Goal: Browse casually

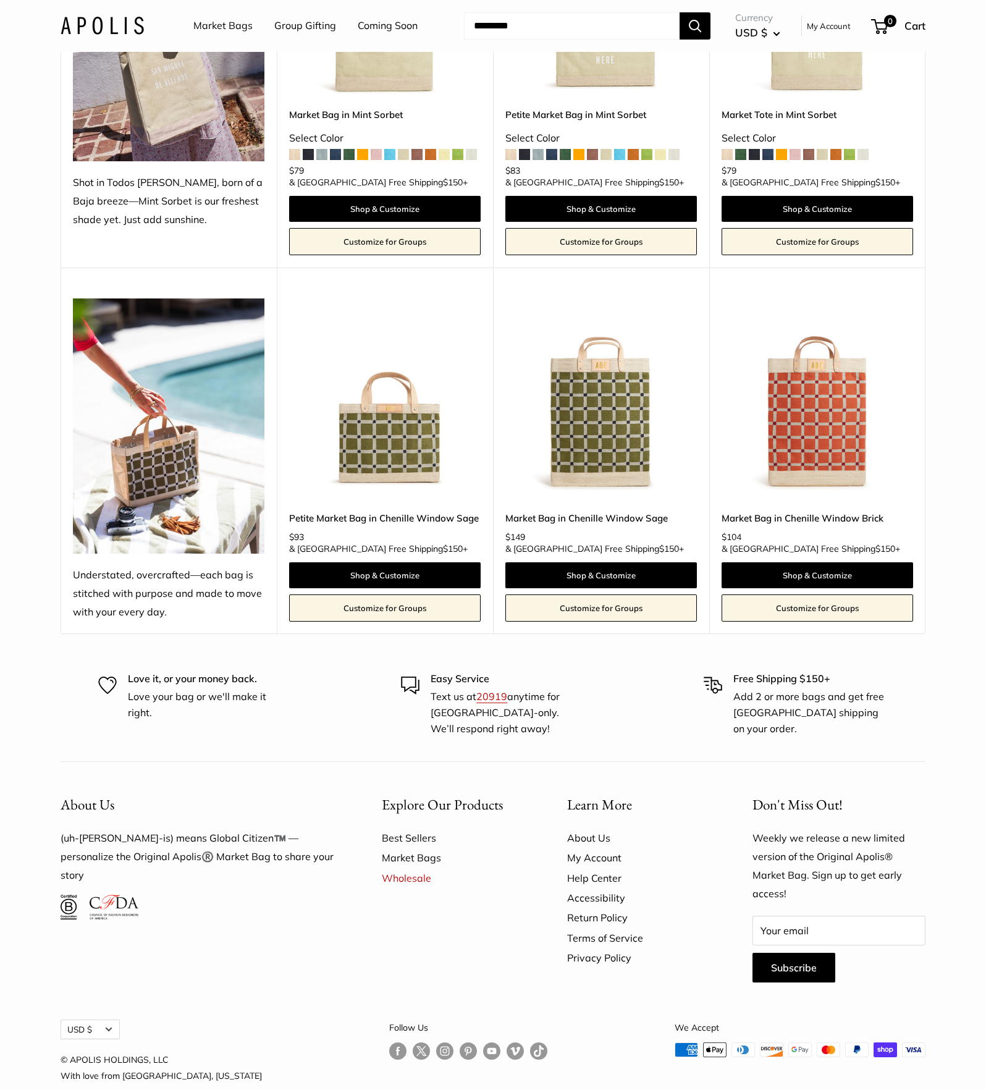
click at [619, 150] on span at bounding box center [619, 154] width 11 height 11
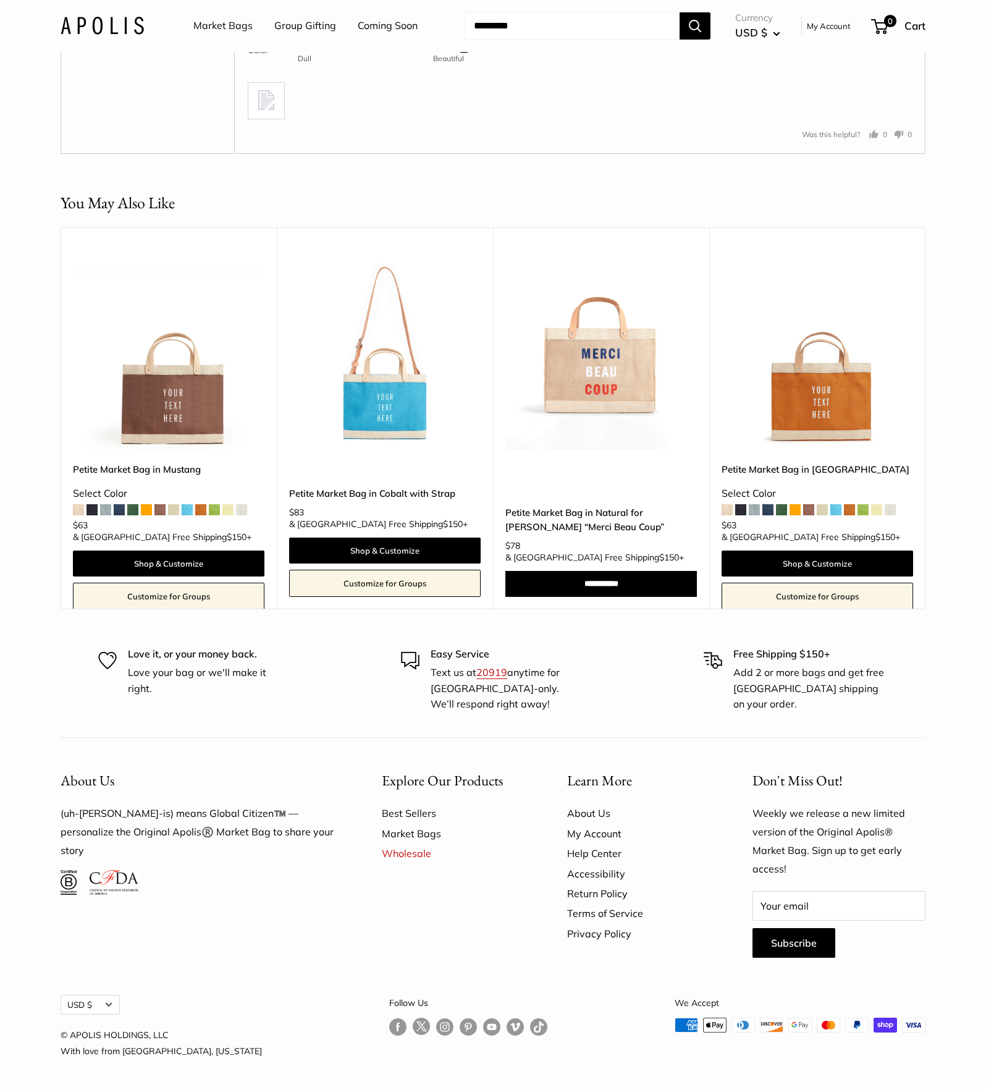
click at [955, 512] on section "You May Also Like Upgrade: Next Day Fulfillment Customizable Text Sturdy & Spil…" at bounding box center [493, 400] width 986 height 418
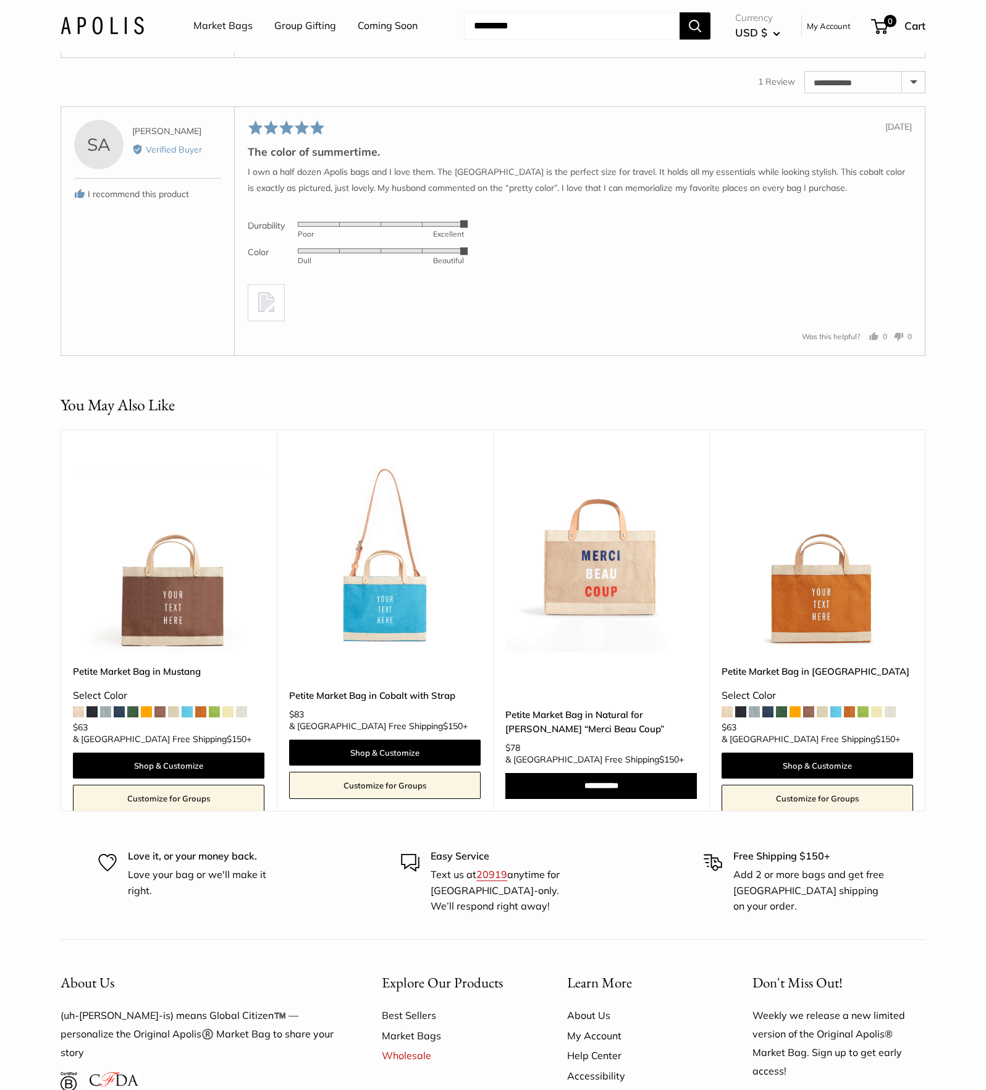
scroll to position [2275, 0]
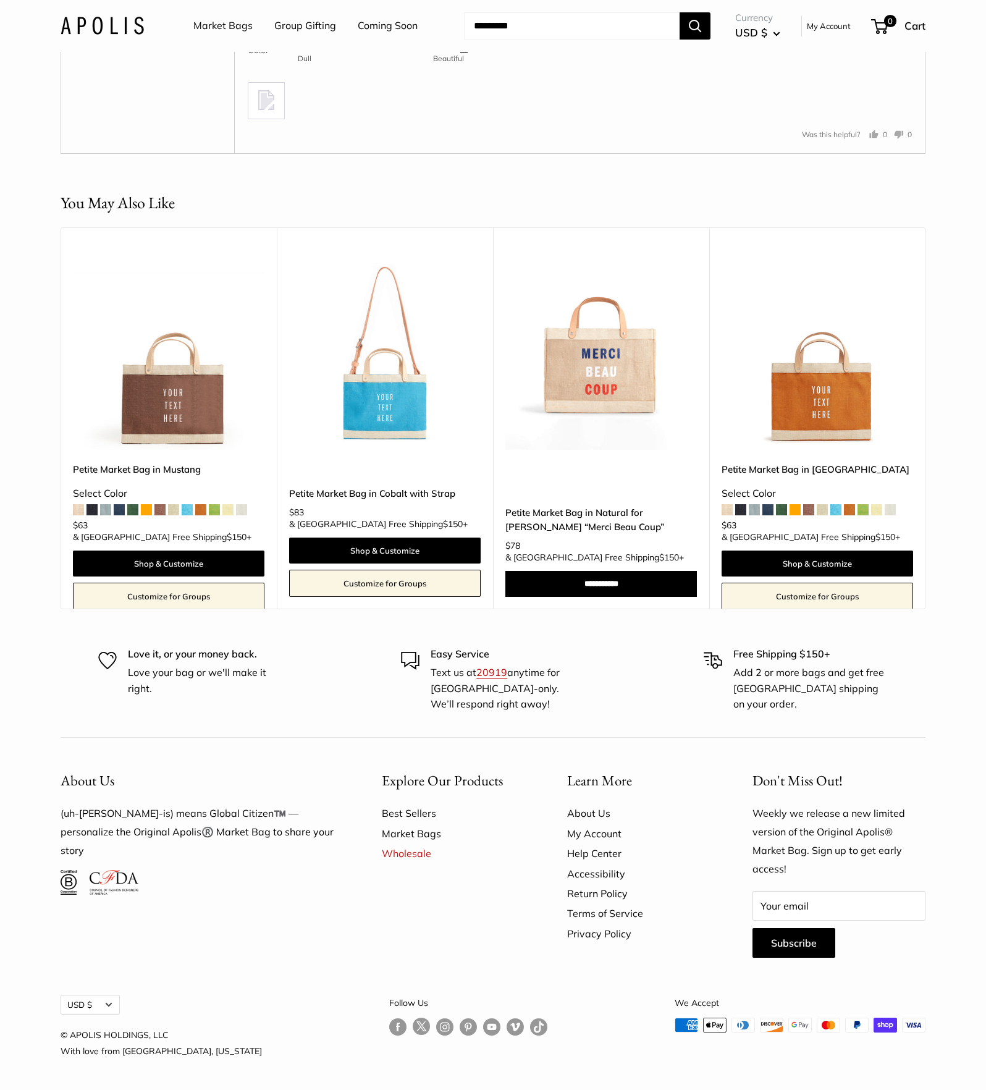
click at [942, 515] on div "You May Also Like Upgrade: Next Day Fulfillment Customizable Text Sturdy & Spil…" at bounding box center [493, 400] width 915 height 418
click at [701, 25] on button "Search" at bounding box center [695, 25] width 31 height 27
